Goal: Task Accomplishment & Management: Complete application form

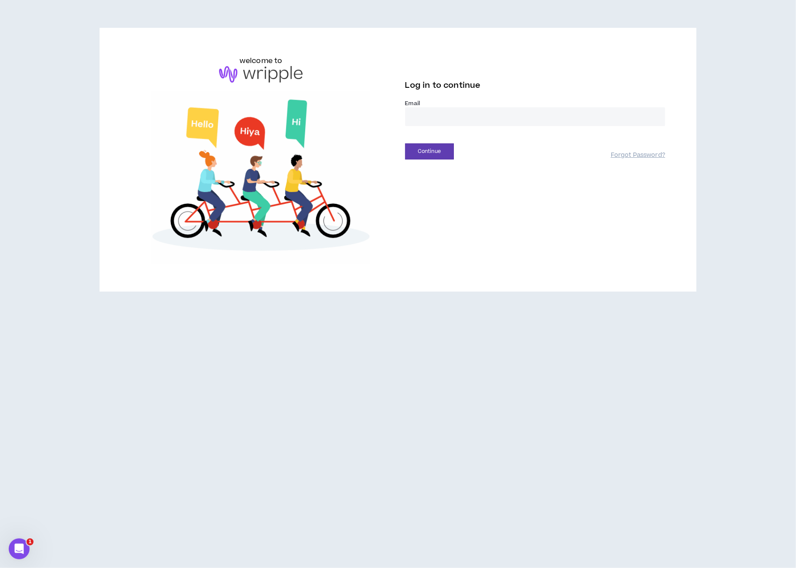
click at [430, 137] on div "Continue Forgot Password?" at bounding box center [535, 148] width 260 height 22
click at [425, 122] on input "email" at bounding box center [535, 116] width 260 height 19
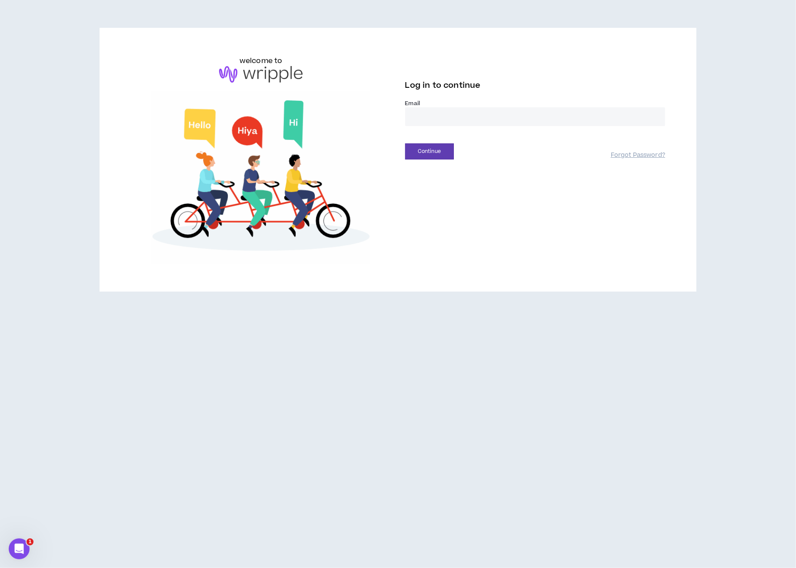
type input "**********"
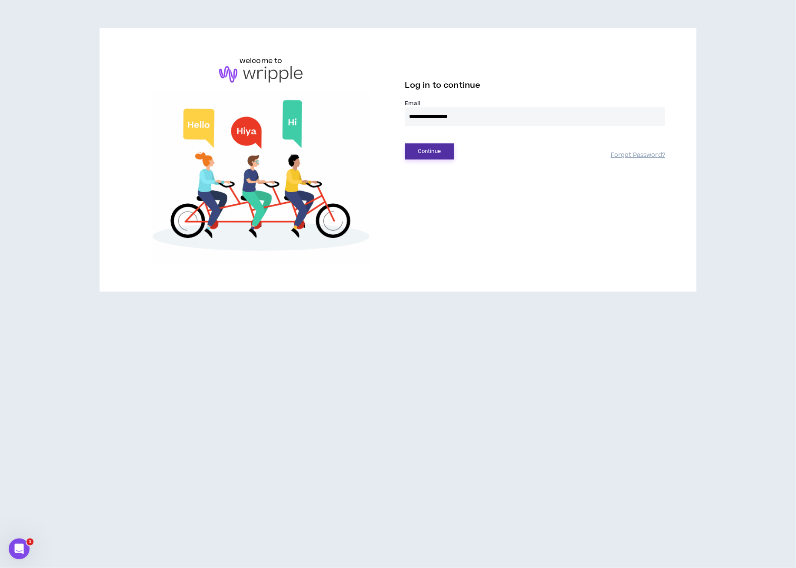
click at [439, 150] on button "Continue" at bounding box center [429, 151] width 49 height 16
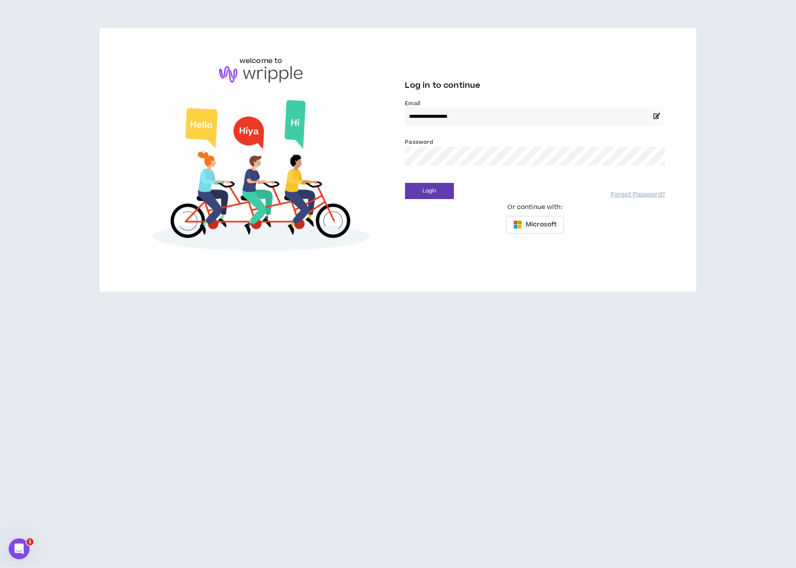
click at [426, 204] on div "Or continue with:" at bounding box center [535, 208] width 260 height 10
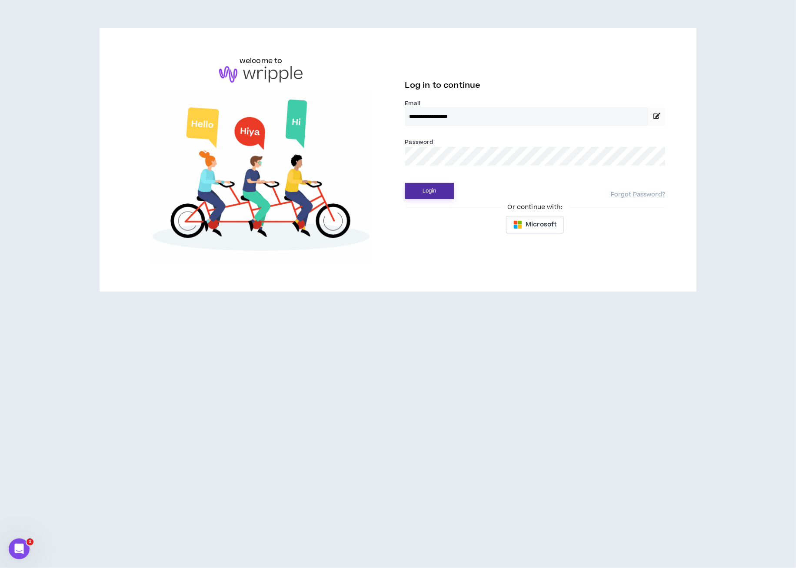
click at [422, 194] on button "Login" at bounding box center [429, 191] width 49 height 16
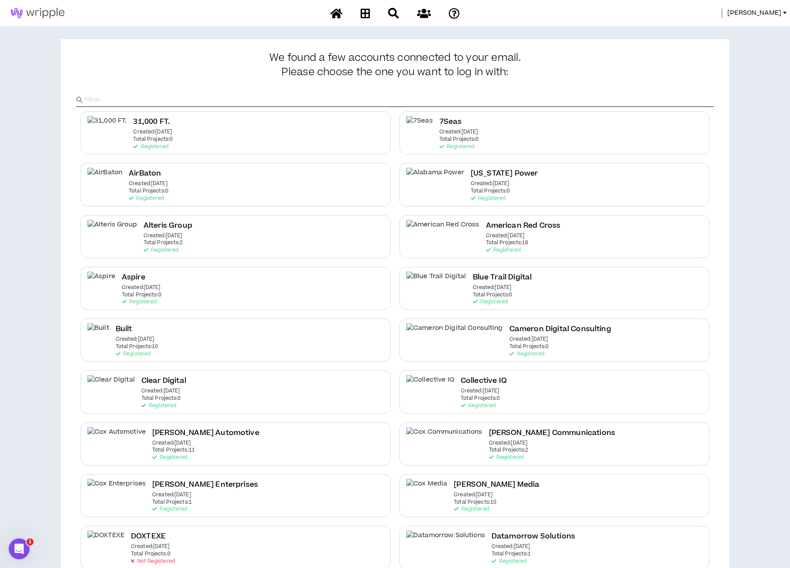
click at [329, 98] on input "text" at bounding box center [399, 99] width 629 height 13
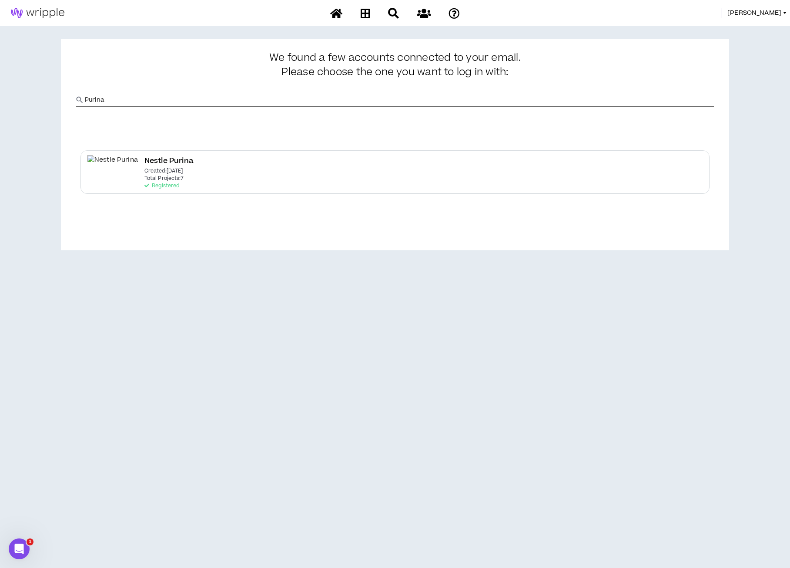
type input "Purina"
click at [164, 158] on h2 "Nestle Purina" at bounding box center [171, 161] width 49 height 12
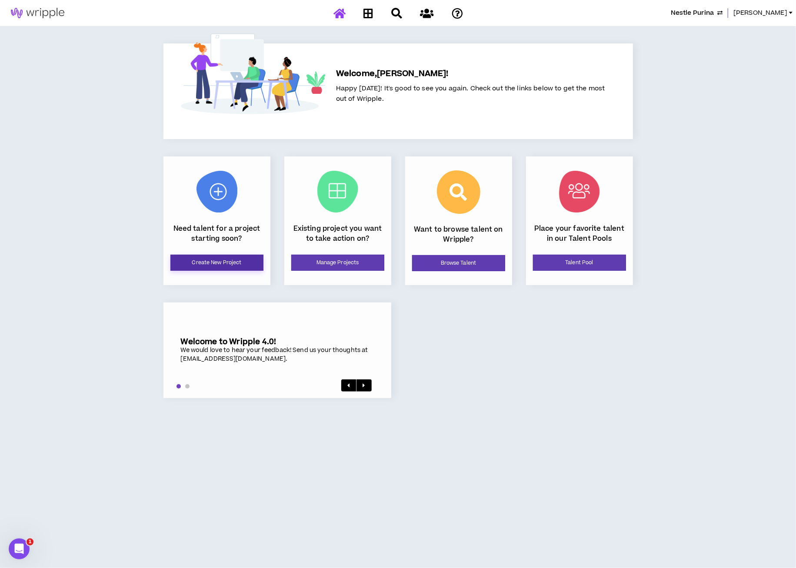
click at [223, 258] on link "Create New Project" at bounding box center [216, 263] width 93 height 16
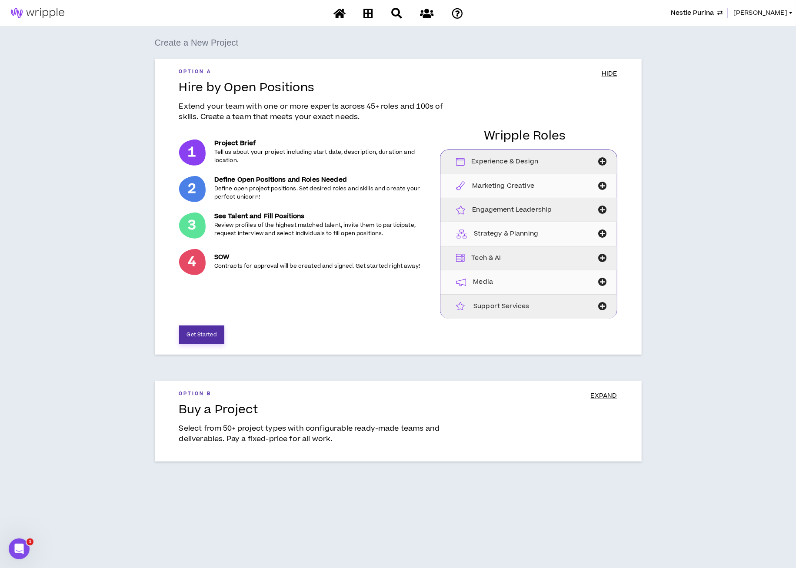
click at [204, 334] on button "Get Started" at bounding box center [201, 335] width 45 height 19
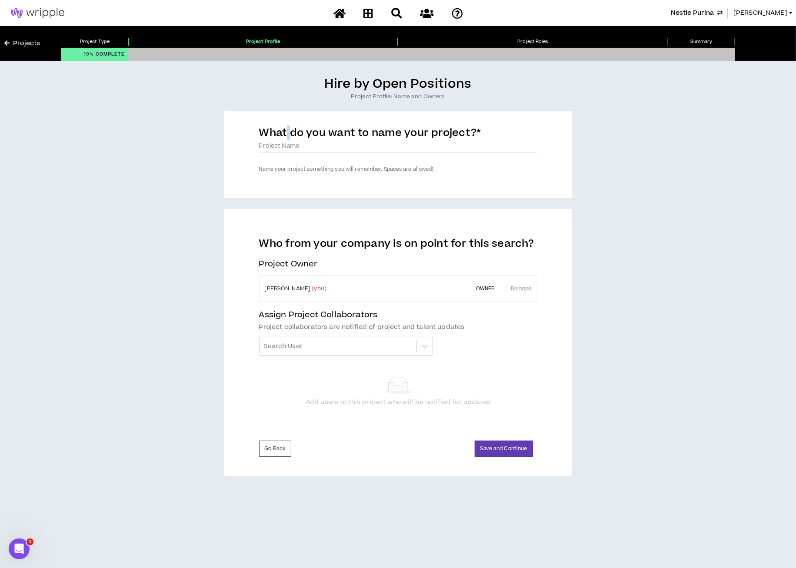
click at [288, 143] on label "What do you want to name your project? *" at bounding box center [370, 135] width 222 height 18
click at [286, 146] on input "What do you want to name your project? *" at bounding box center [398, 146] width 278 height 13
type input "Adobe Firefly Support"
click at [495, 447] on button "Save and Continue" at bounding box center [504, 449] width 58 height 16
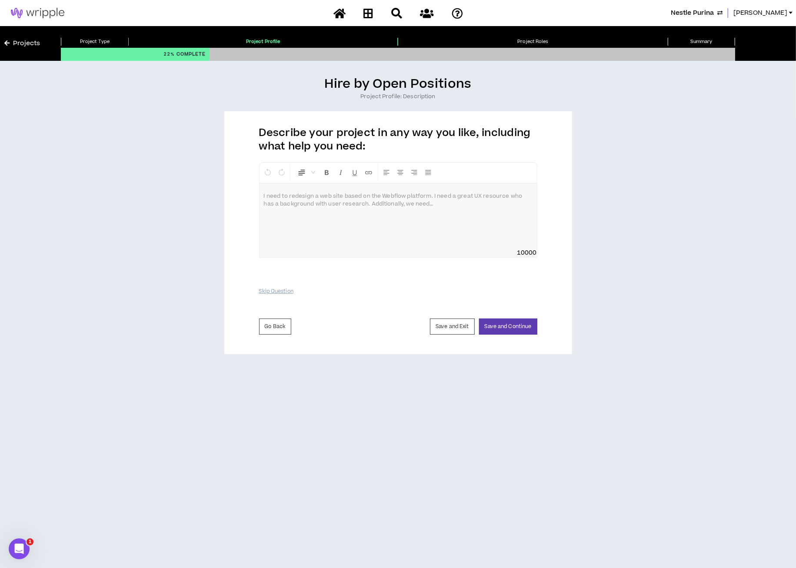
click at [356, 211] on div at bounding box center [398, 215] width 277 height 65
click at [521, 193] on p "**********" at bounding box center [398, 196] width 269 height 9
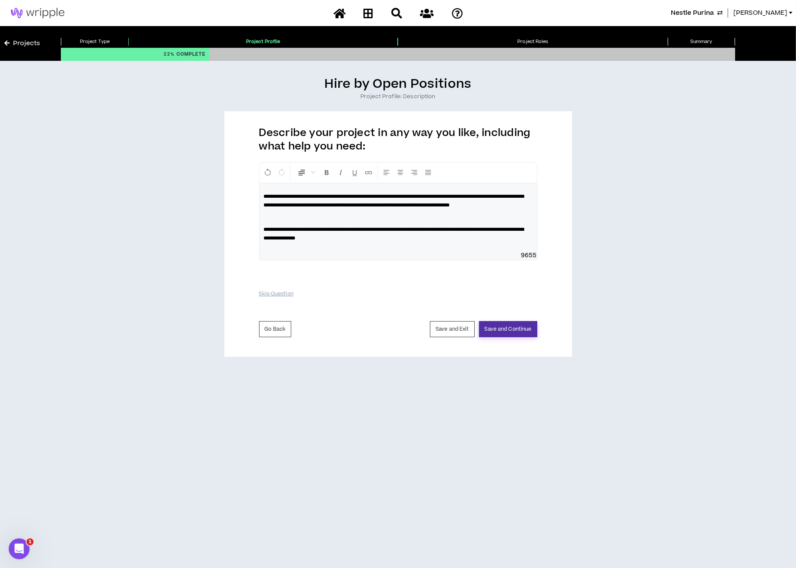
click at [505, 331] on button "Save and Continue" at bounding box center [508, 329] width 58 height 16
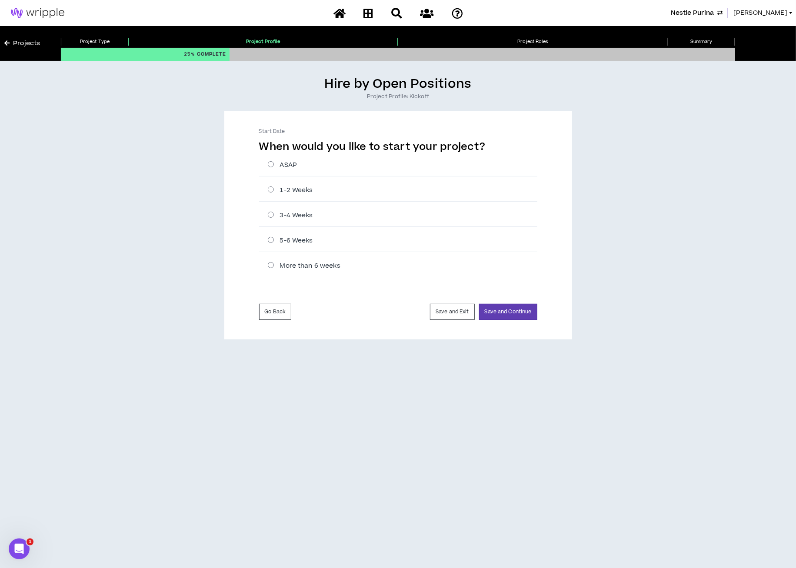
click at [290, 165] on label "ASAP" at bounding box center [403, 164] width 270 height 9
radio input "****"
click at [501, 312] on button "Save and Continue" at bounding box center [508, 312] width 58 height 16
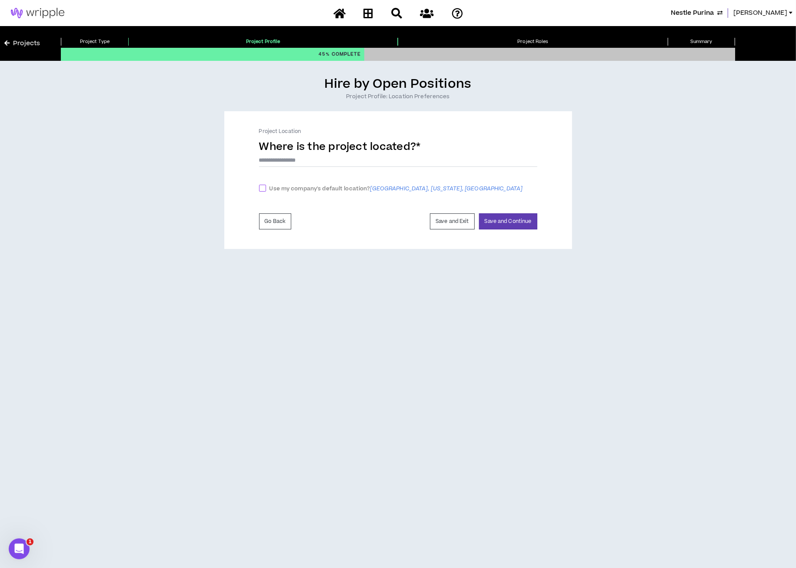
click at [260, 185] on span at bounding box center [262, 188] width 7 height 7
checkbox input "****"
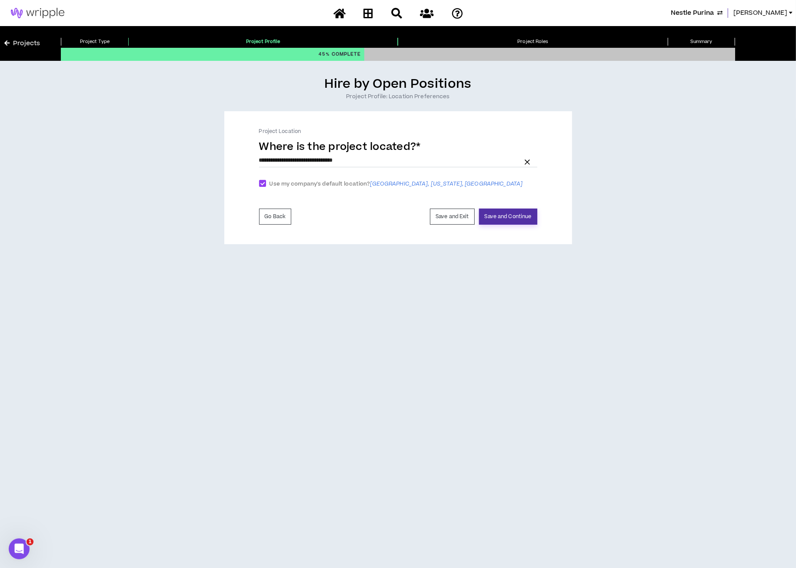
click at [516, 220] on button "Save and Continue" at bounding box center [508, 217] width 58 height 16
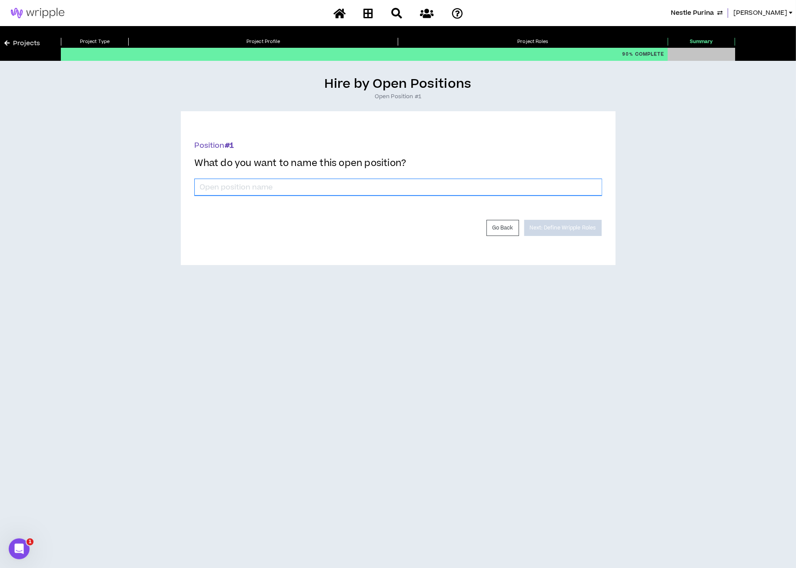
click at [436, 190] on input "*" at bounding box center [398, 187] width 407 height 17
type input "Adobe Firefly Expert"
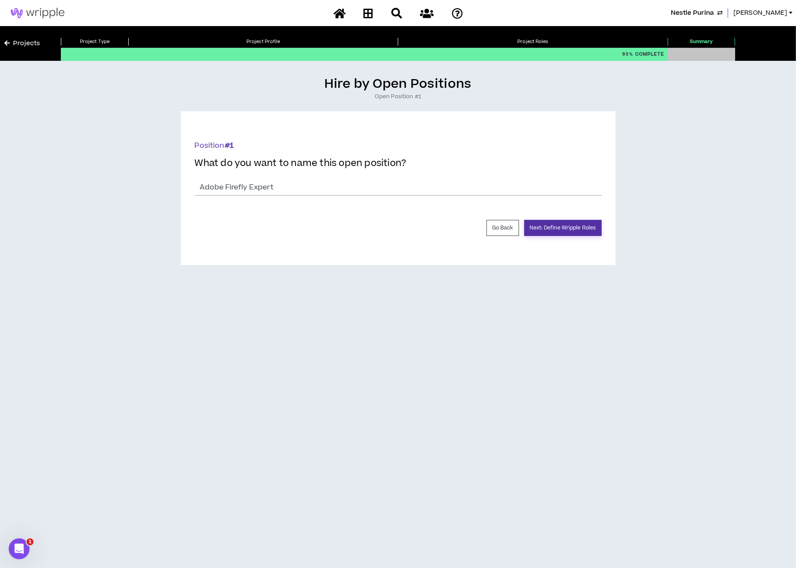
click at [577, 231] on button "Next: Define Wripple Roles" at bounding box center [562, 228] width 77 height 16
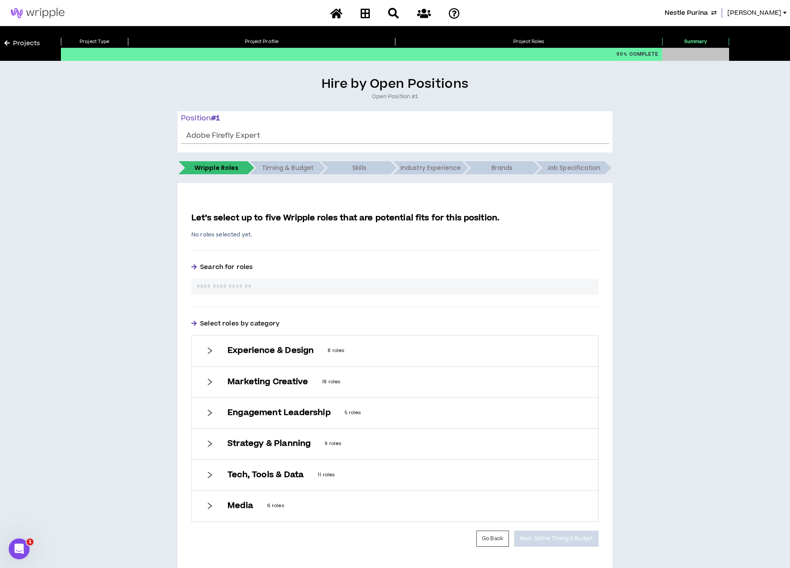
click at [258, 289] on input "text" at bounding box center [395, 286] width 397 height 9
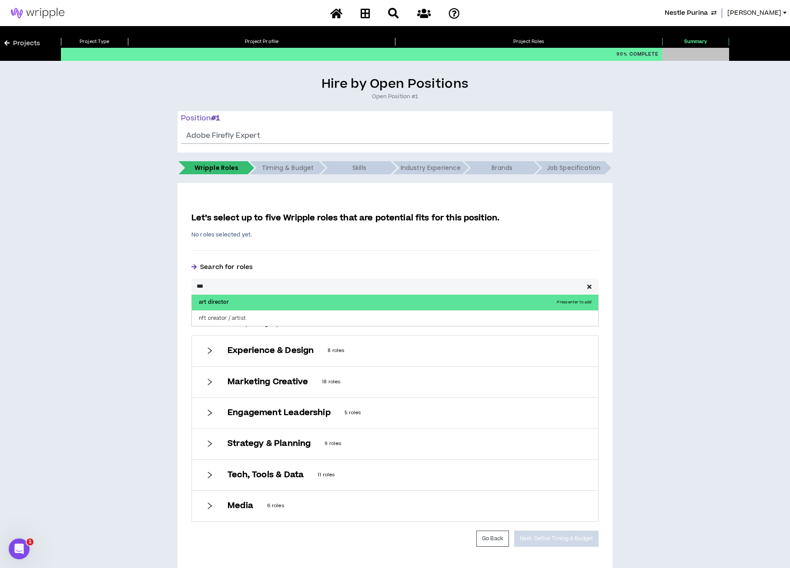
type input "***"
click at [249, 302] on p "art director Press enter to add" at bounding box center [395, 303] width 406 height 16
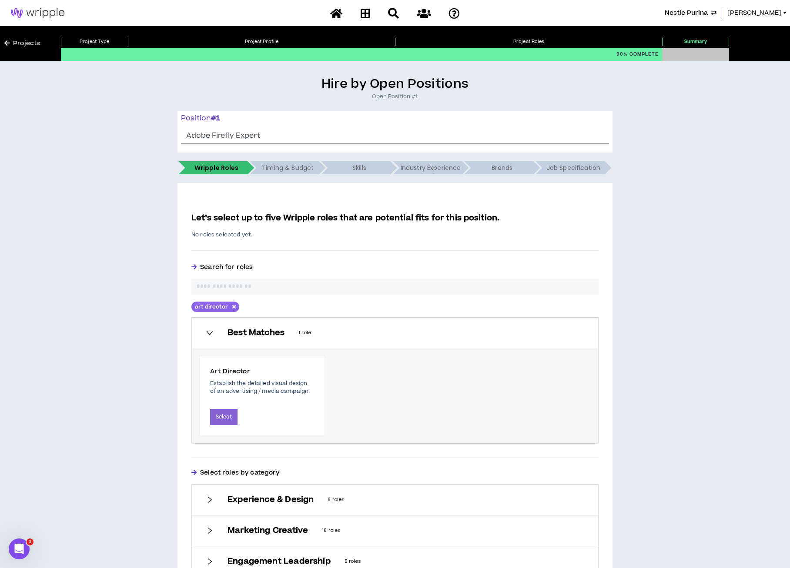
click at [216, 425] on div "Art Director Establish the detailed visual design of an advertising / media cam…" at bounding box center [262, 396] width 126 height 80
click at [217, 418] on button "Select" at bounding box center [223, 417] width 27 height 16
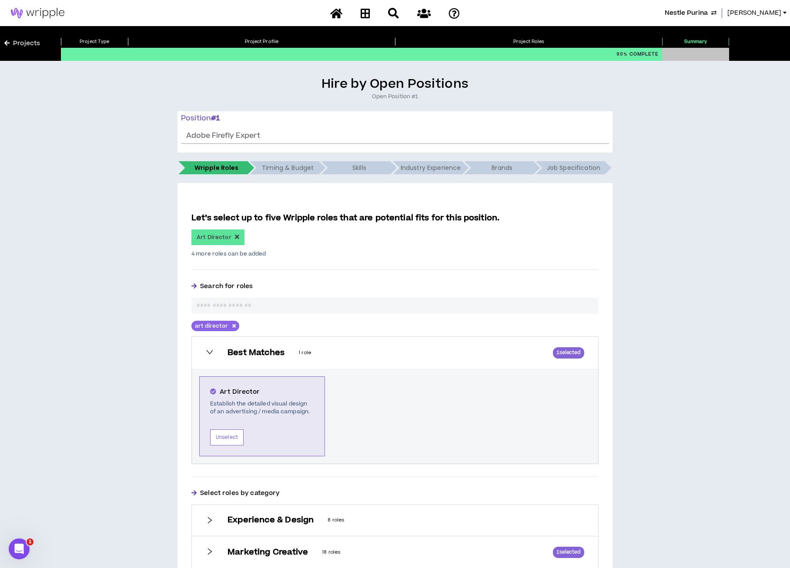
click at [224, 308] on input "text" at bounding box center [395, 305] width 397 height 9
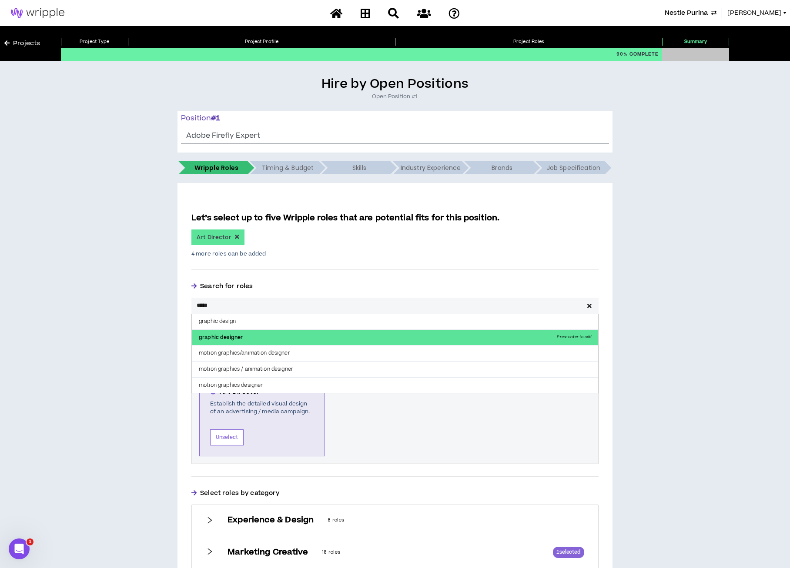
type input "*****"
click at [227, 340] on p "graphic designer Press enter to add" at bounding box center [395, 338] width 406 height 16
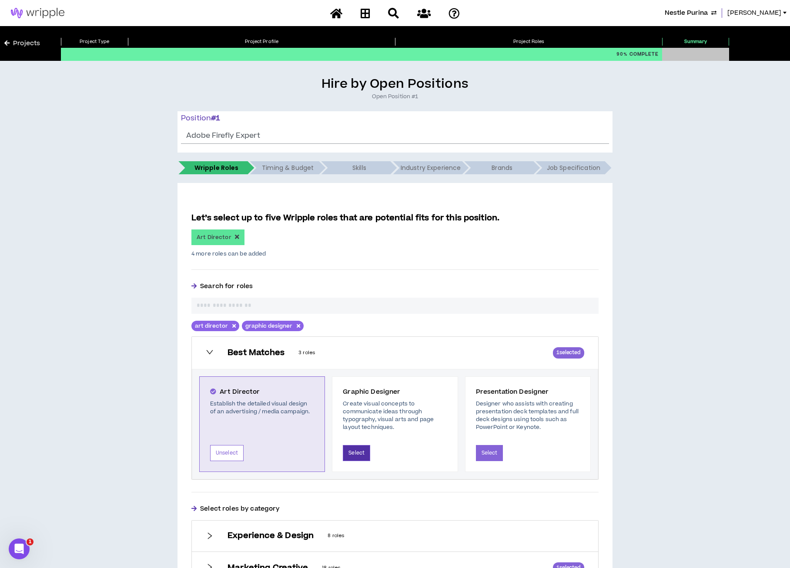
click at [361, 451] on button "Select" at bounding box center [356, 453] width 27 height 16
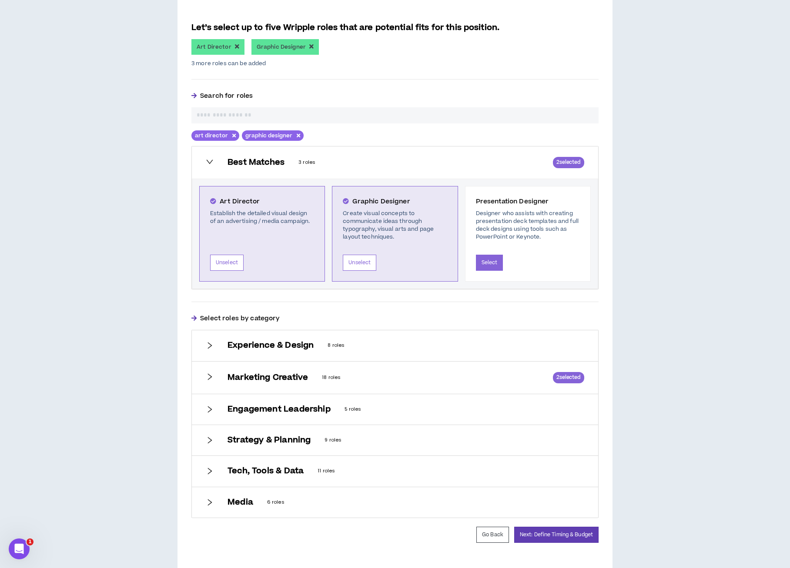
scroll to position [207, 0]
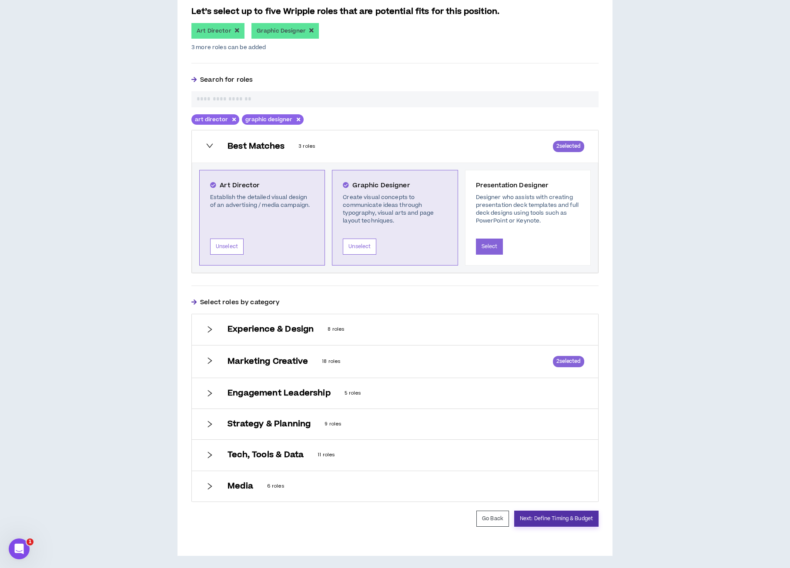
click at [553, 519] on button "Next: Define Timing & Budget" at bounding box center [556, 519] width 84 height 16
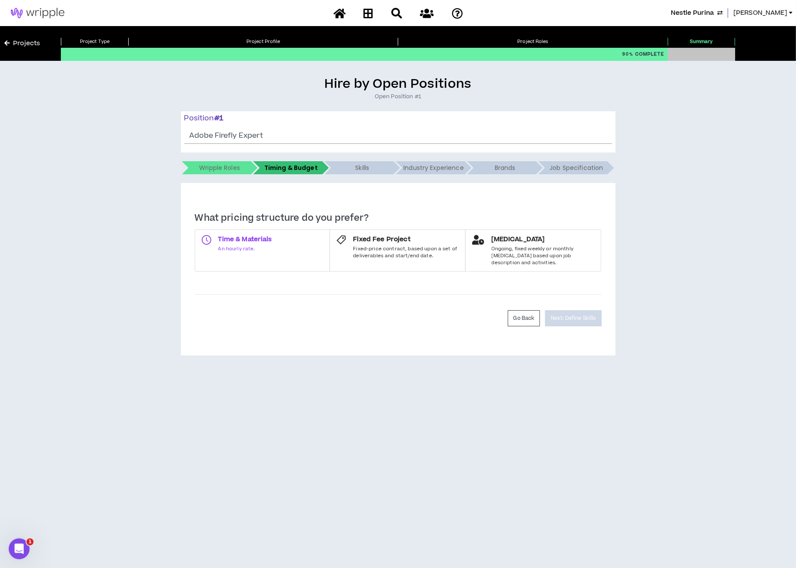
click at [248, 243] on span "Time & Materials" at bounding box center [245, 239] width 54 height 9
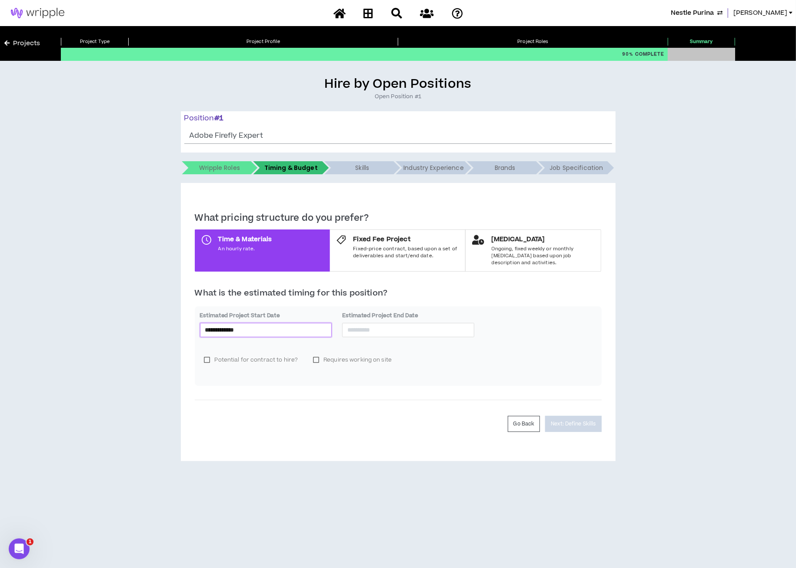
click at [302, 325] on input "**********" at bounding box center [266, 330] width 122 height 10
type input "**********"
click at [244, 382] on div "9" at bounding box center [244, 385] width 10 height 10
click at [358, 325] on input at bounding box center [408, 330] width 122 height 10
type input "**********"
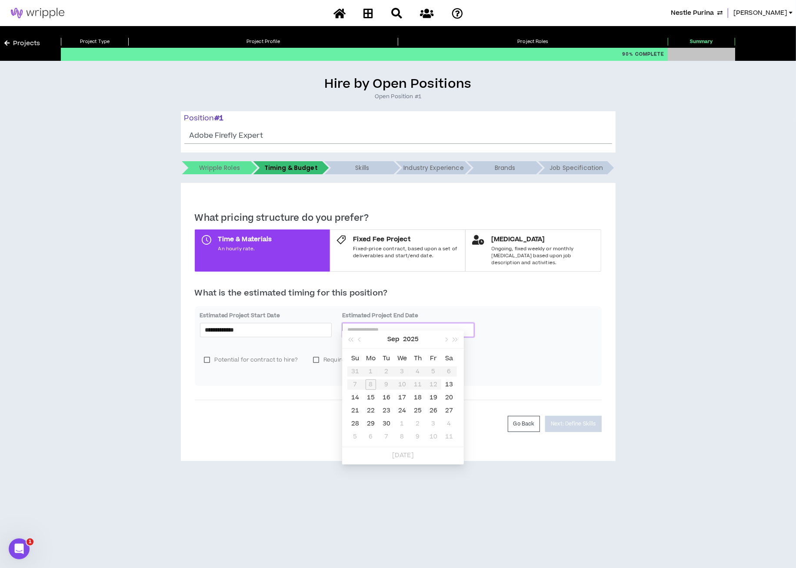
click at [388, 410] on div "23" at bounding box center [386, 411] width 10 height 10
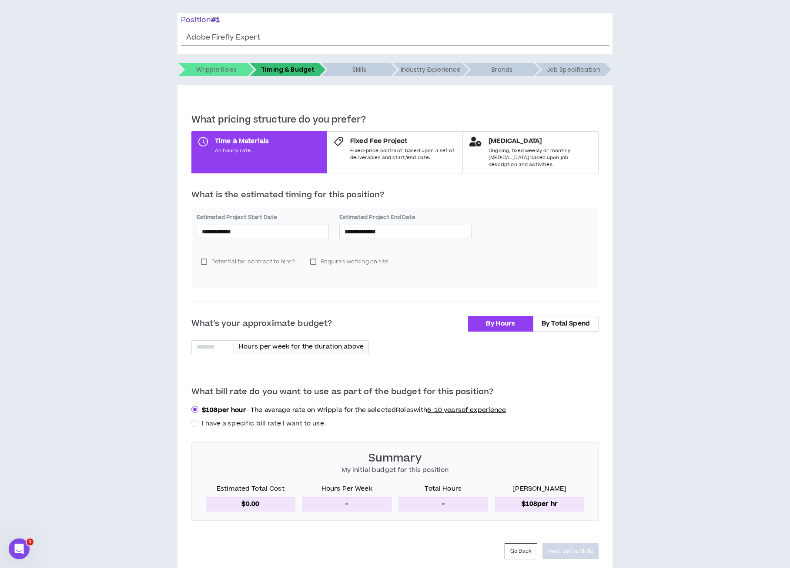
scroll to position [98, 0]
click at [217, 341] on input at bounding box center [213, 347] width 42 height 13
type input "**"
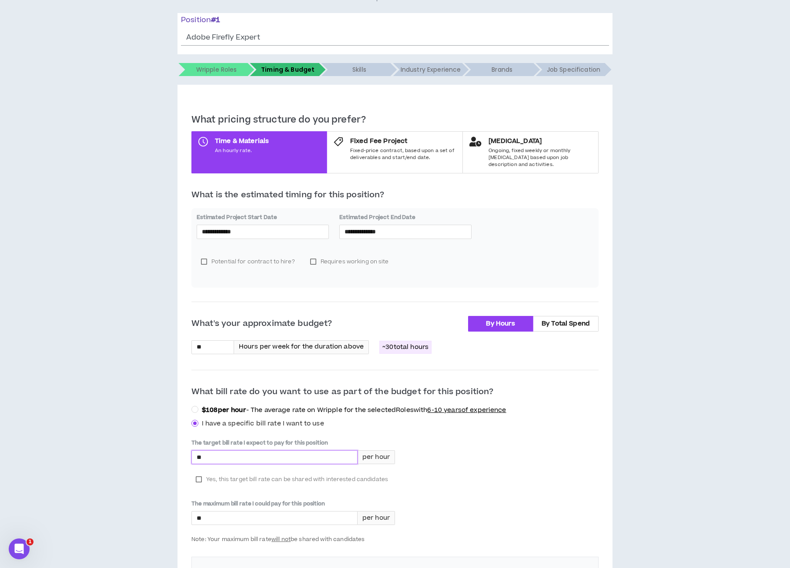
click at [217, 451] on input "*" at bounding box center [274, 457] width 165 height 13
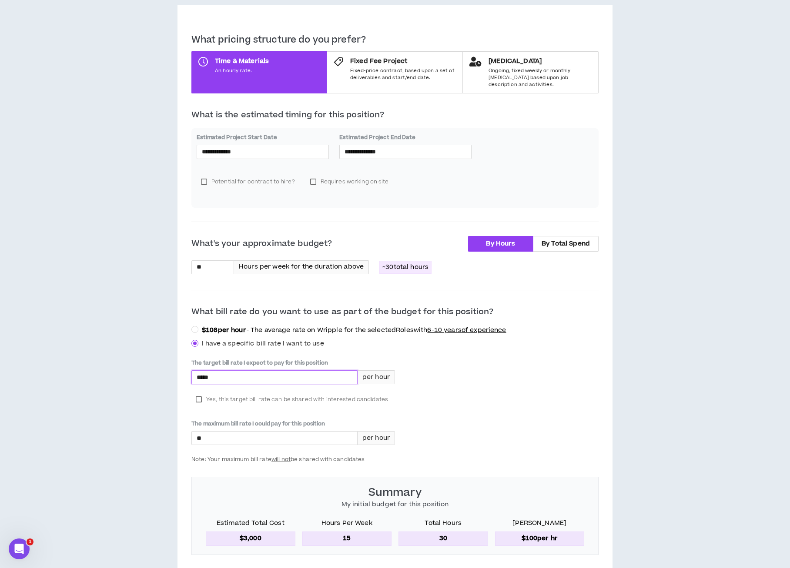
scroll to position [238, 0]
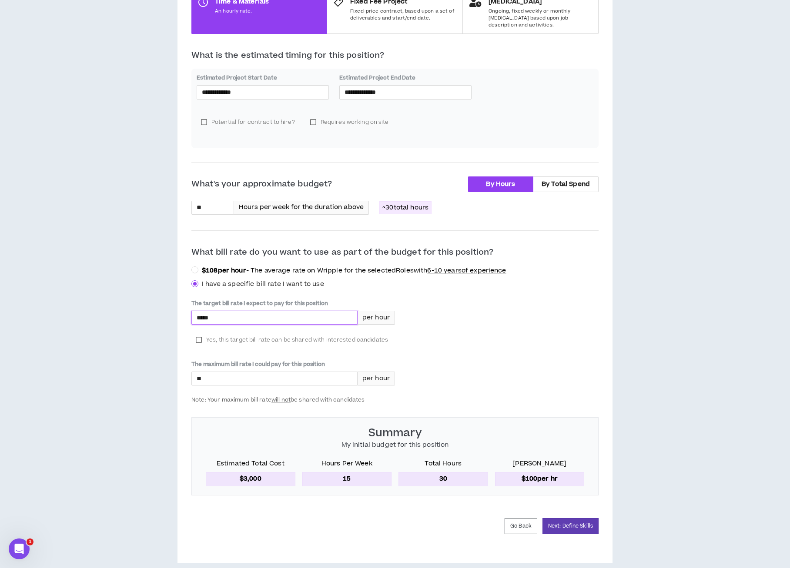
type input "*****"
click at [564, 387] on div "The target bill rate I expect to pay for this position ***** per hour Yes, this…" at bounding box center [394, 352] width 407 height 104
click at [202, 334] on label "Yes, this target bill rate can be shared with interested candidates" at bounding box center [291, 340] width 201 height 13
click at [580, 518] on button "Next: Define Skills" at bounding box center [570, 526] width 56 height 16
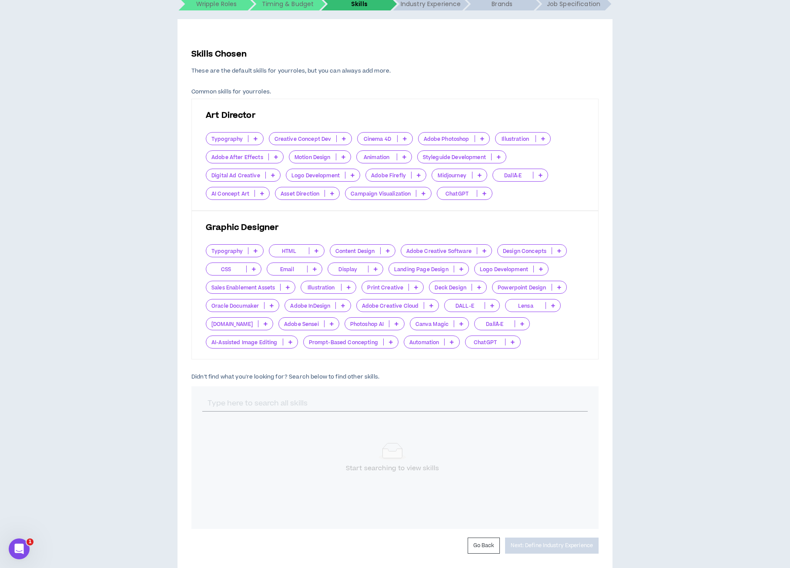
scroll to position [165, 0]
click at [480, 137] on icon at bounding box center [482, 138] width 4 height 4
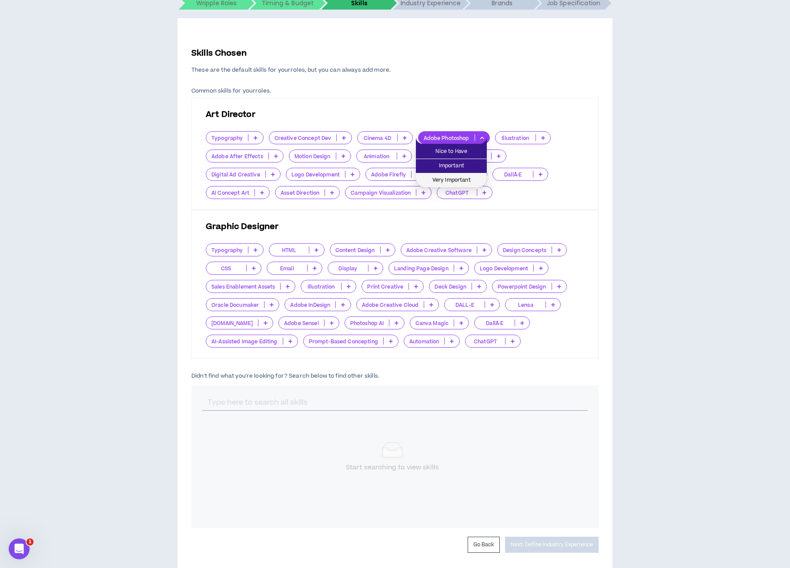
click at [466, 178] on span "Very Important" at bounding box center [451, 181] width 60 height 10
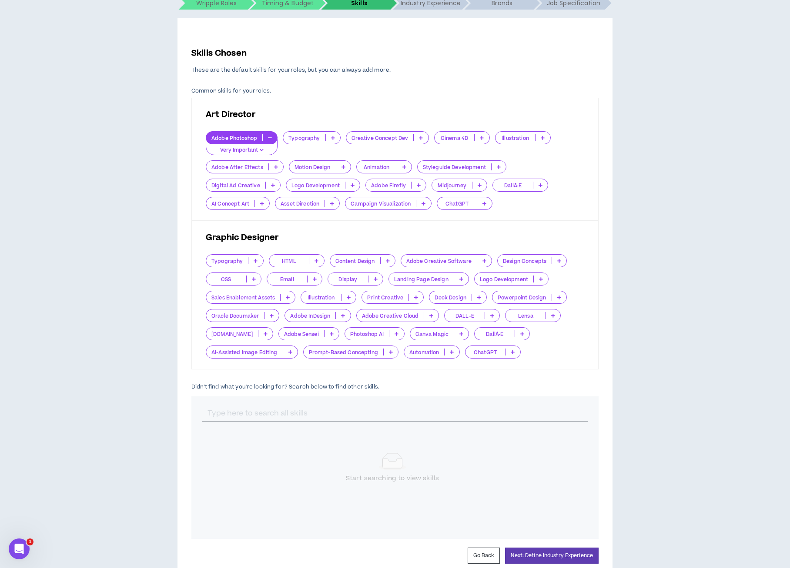
click at [417, 185] on icon at bounding box center [419, 185] width 4 height 4
click at [334, 225] on span "Very Important" at bounding box center [314, 228] width 49 height 10
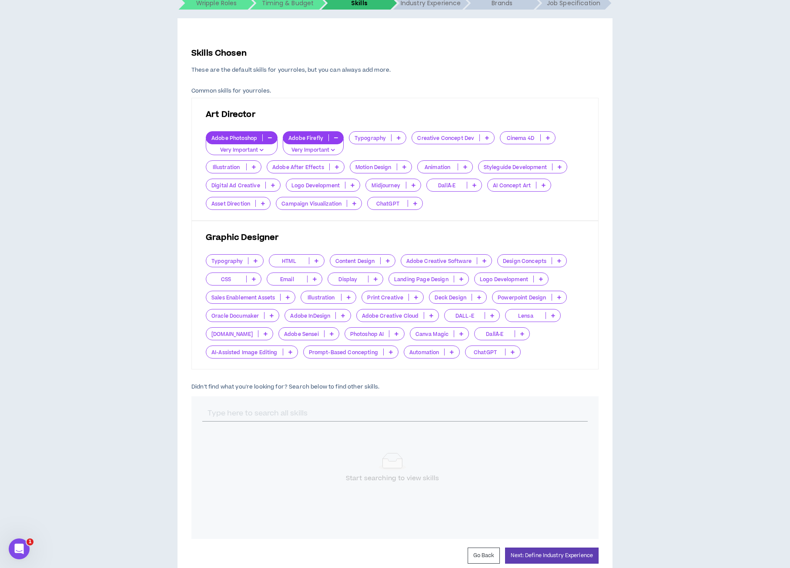
click at [311, 404] on div at bounding box center [394, 414] width 407 height 34
click at [311, 410] on input "text" at bounding box center [394, 413] width 385 height 17
type input "Adobe Ill"
click at [268, 443] on p at bounding box center [264, 445] width 14 height 7
click at [262, 485] on span "Very Important" at bounding box center [237, 488] width 58 height 10
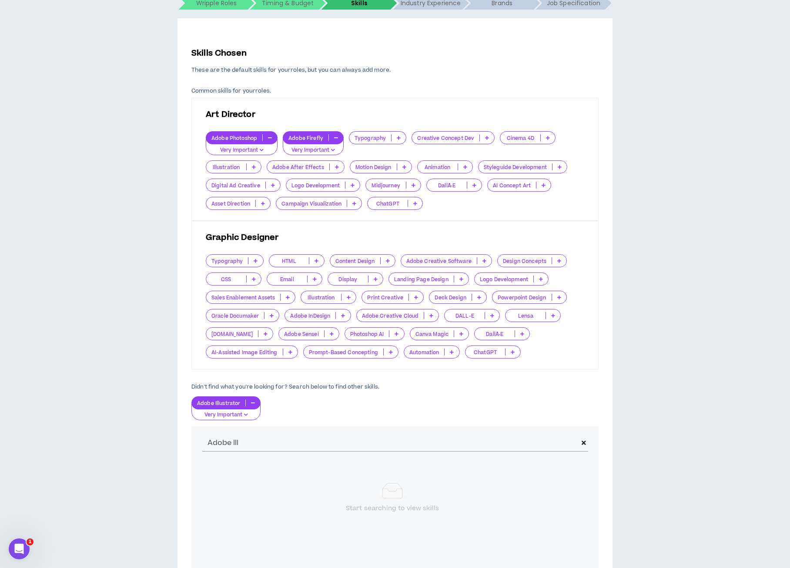
scroll to position [233, 0]
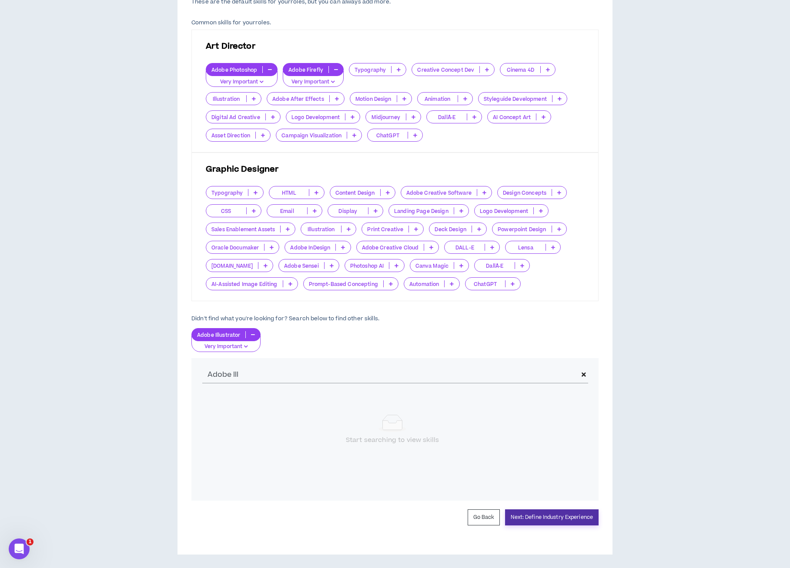
click at [537, 510] on button "Next: Define Industry Experience" at bounding box center [551, 518] width 93 height 16
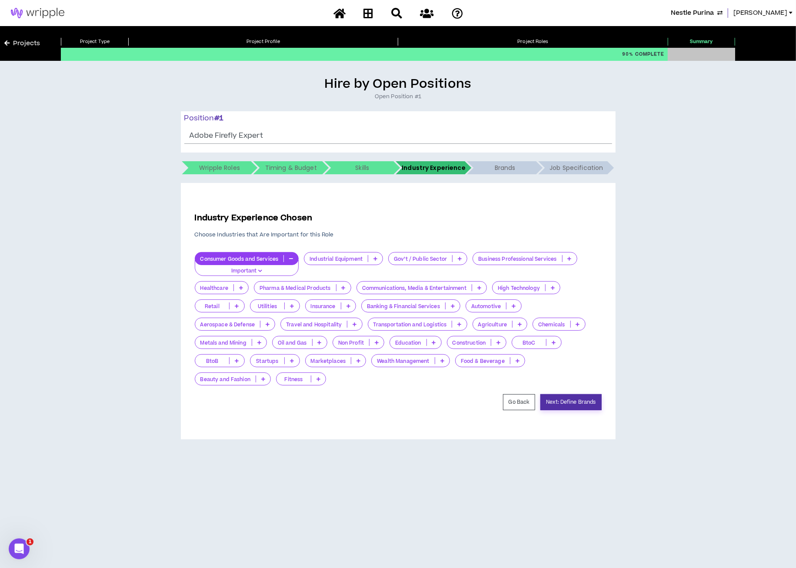
click at [550, 403] on button "Next: Define Brands" at bounding box center [570, 402] width 61 height 16
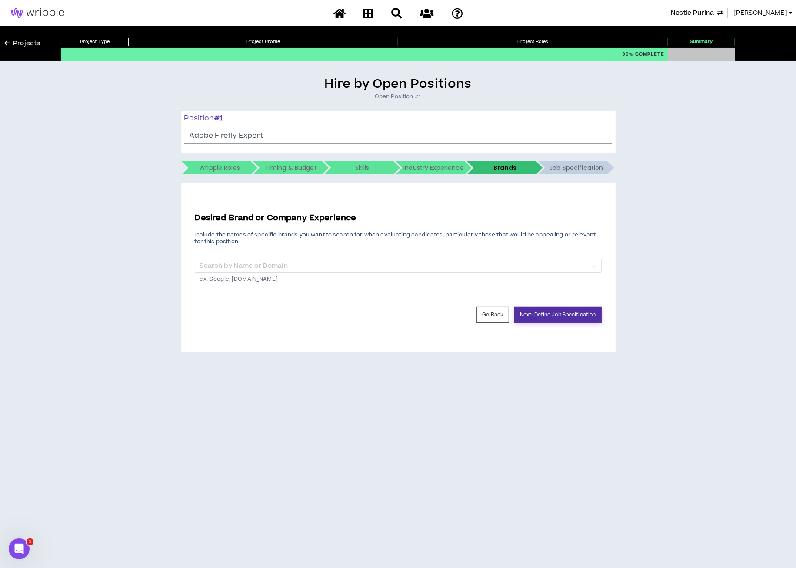
click at [533, 317] on button "Next: Define Job Specification" at bounding box center [557, 315] width 87 height 16
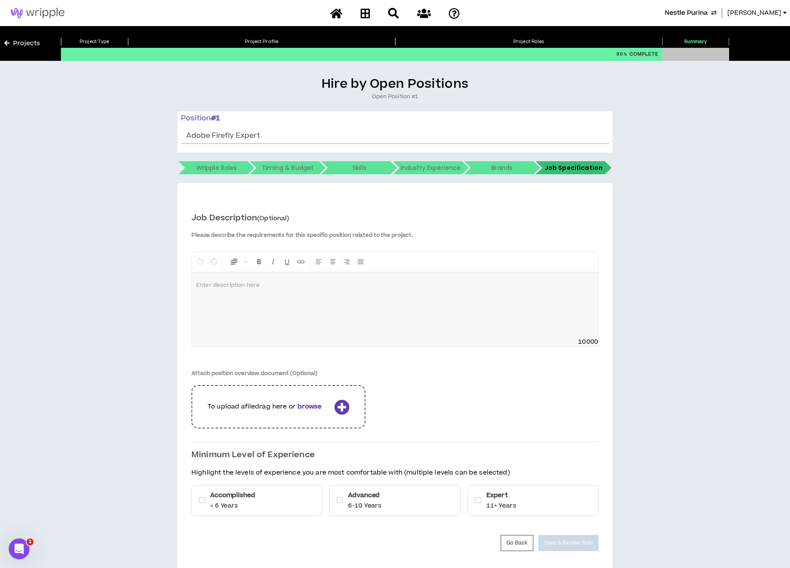
click at [342, 510] on div "Advanced 6-10 Years" at bounding box center [394, 500] width 131 height 31
click at [500, 493] on h6 "Expert" at bounding box center [501, 495] width 30 height 9
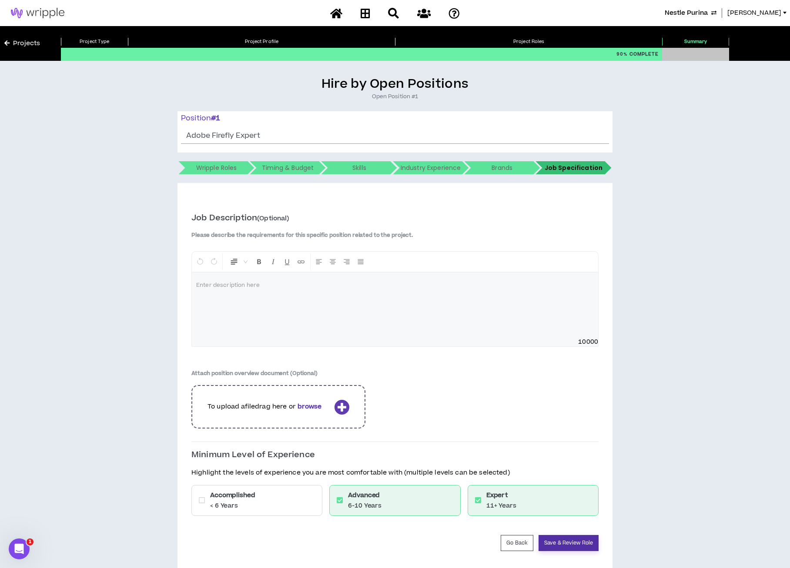
click at [545, 535] on button "Save & Review Role" at bounding box center [568, 543] width 60 height 16
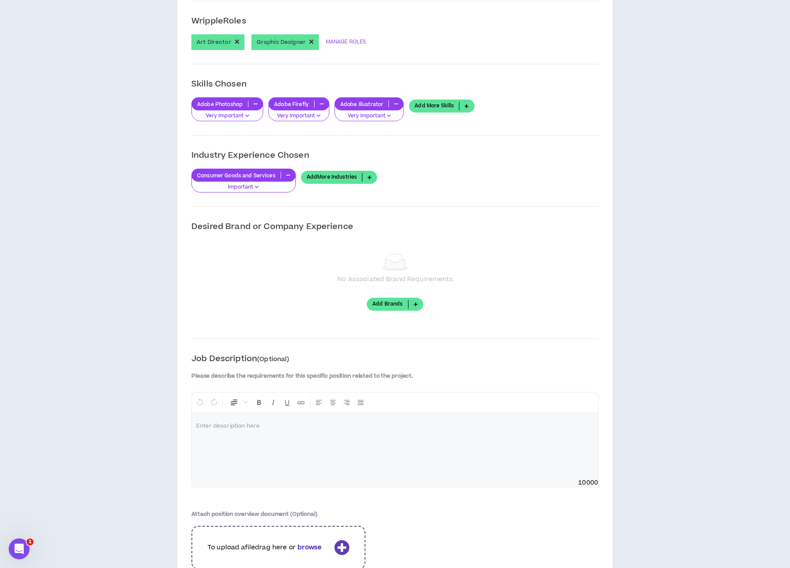
scroll to position [935, 0]
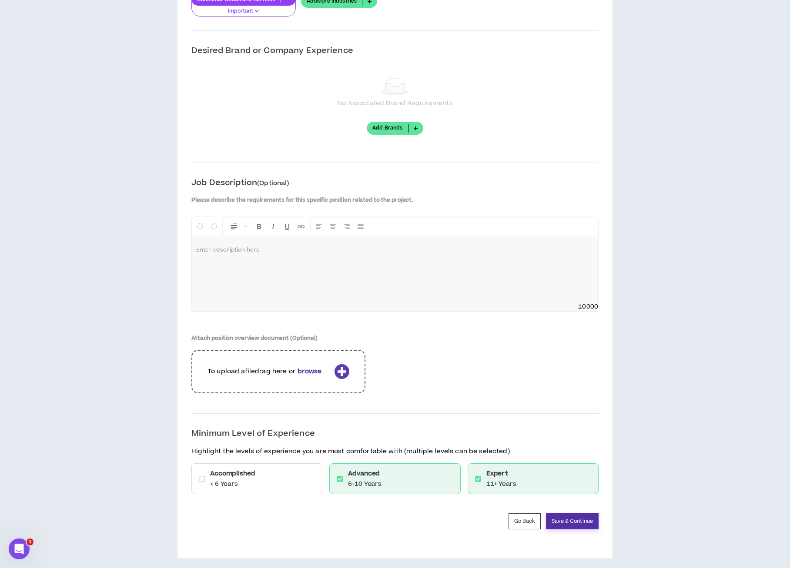
click at [574, 514] on button "Save & Continue" at bounding box center [572, 522] width 53 height 16
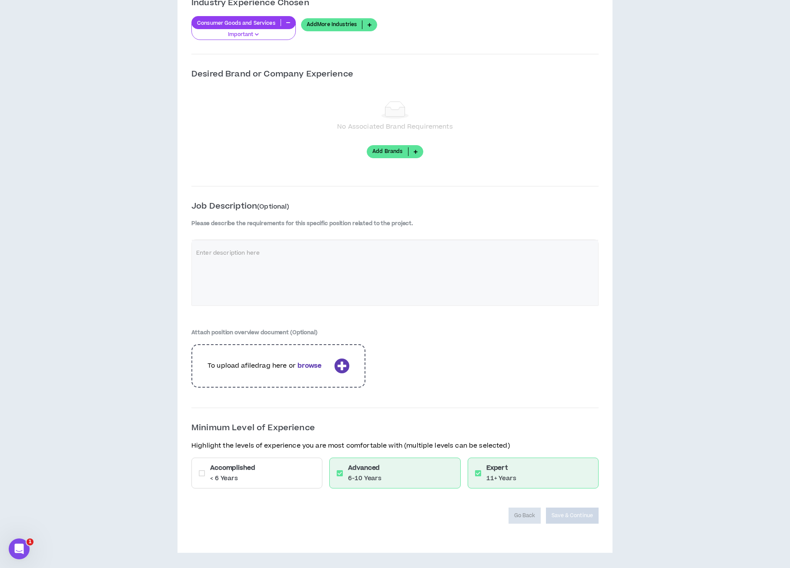
scroll to position [906, 0]
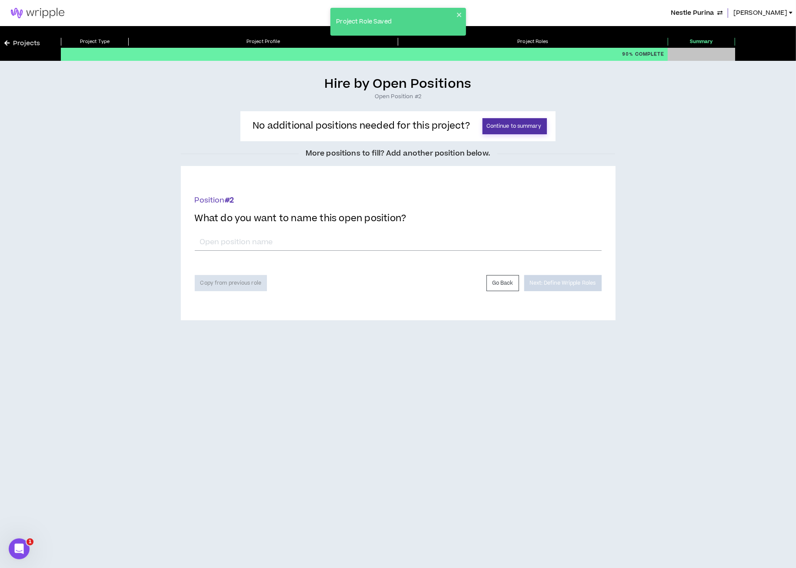
click at [510, 127] on button "Continue to summary" at bounding box center [515, 126] width 64 height 16
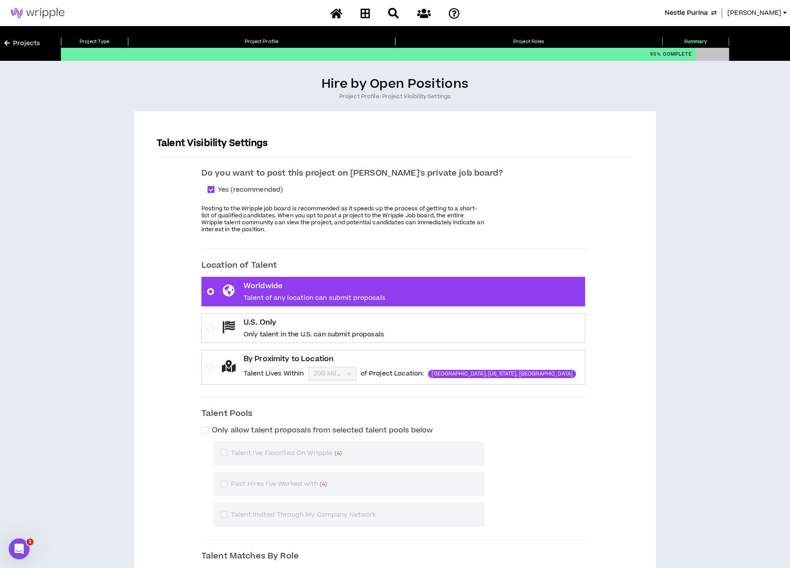
click at [402, 344] on div "Worldwide Talent of any location can submit proposals U.S. Only Only talent in …" at bounding box center [394, 331] width 387 height 108
click at [384, 329] on div "U.S. Only Only talent in the U.S. can submit proposals" at bounding box center [314, 328] width 140 height 22
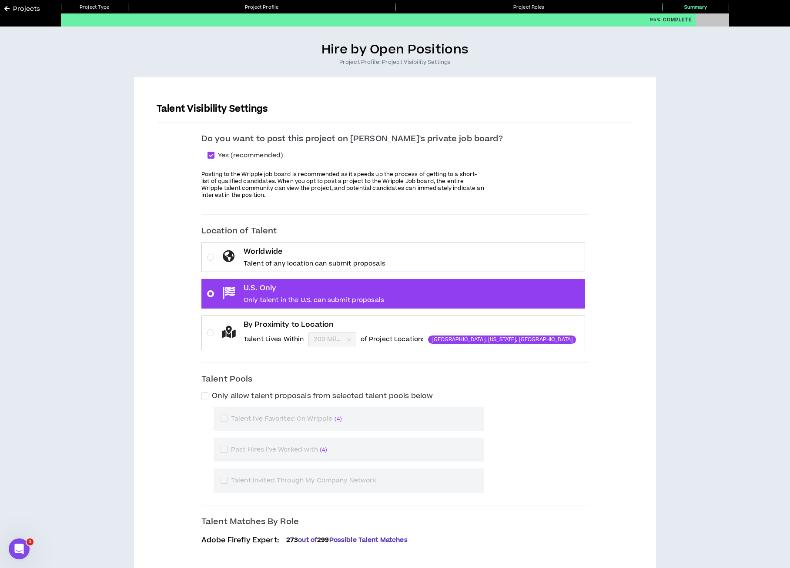
scroll to position [83, 0]
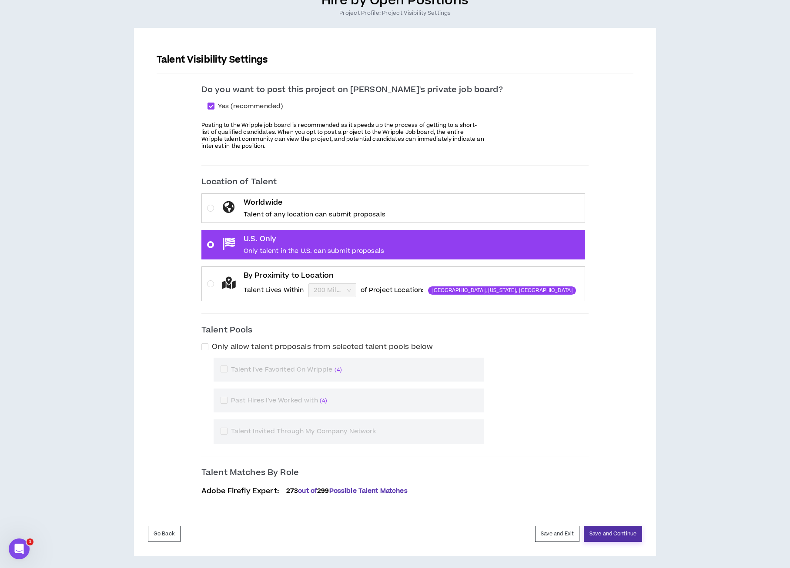
click at [611, 530] on button "Save and Continue" at bounding box center [613, 534] width 58 height 16
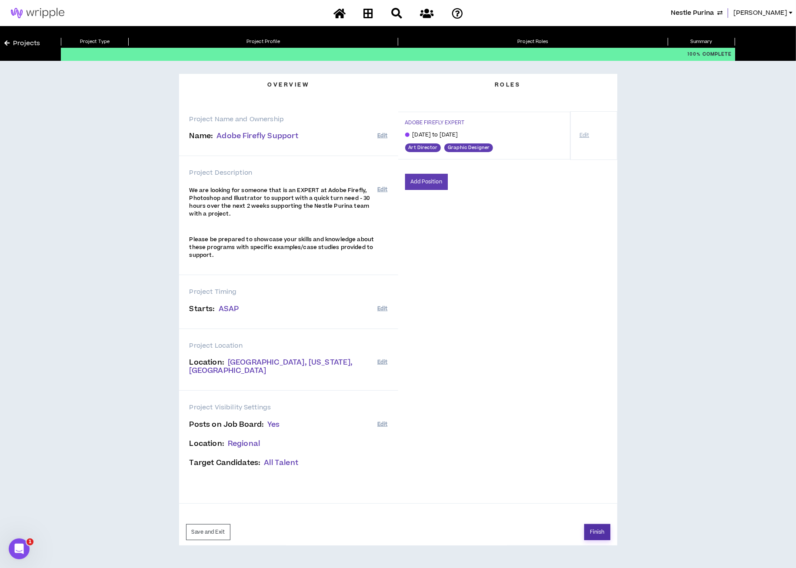
click at [594, 524] on button "Finish" at bounding box center [597, 532] width 26 height 16
